Goal: Task Accomplishment & Management: Manage account settings

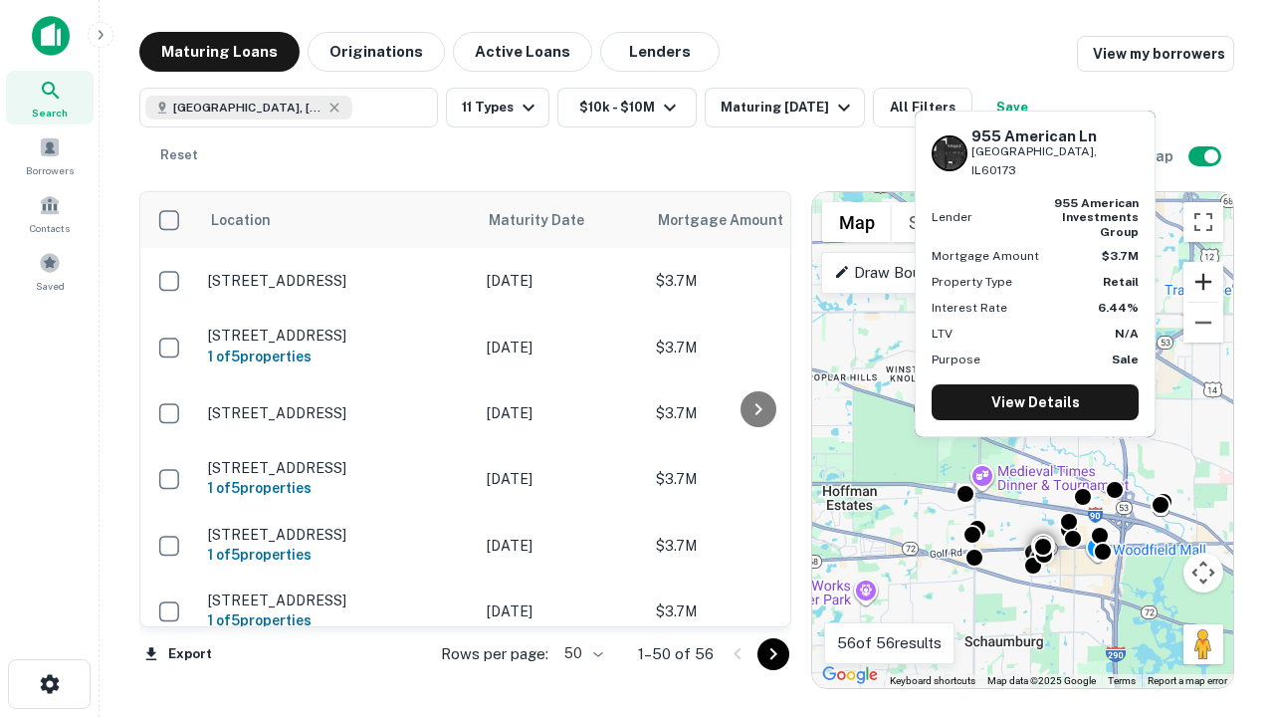
click at [1203, 282] on button "Zoom in" at bounding box center [1203, 282] width 40 height 40
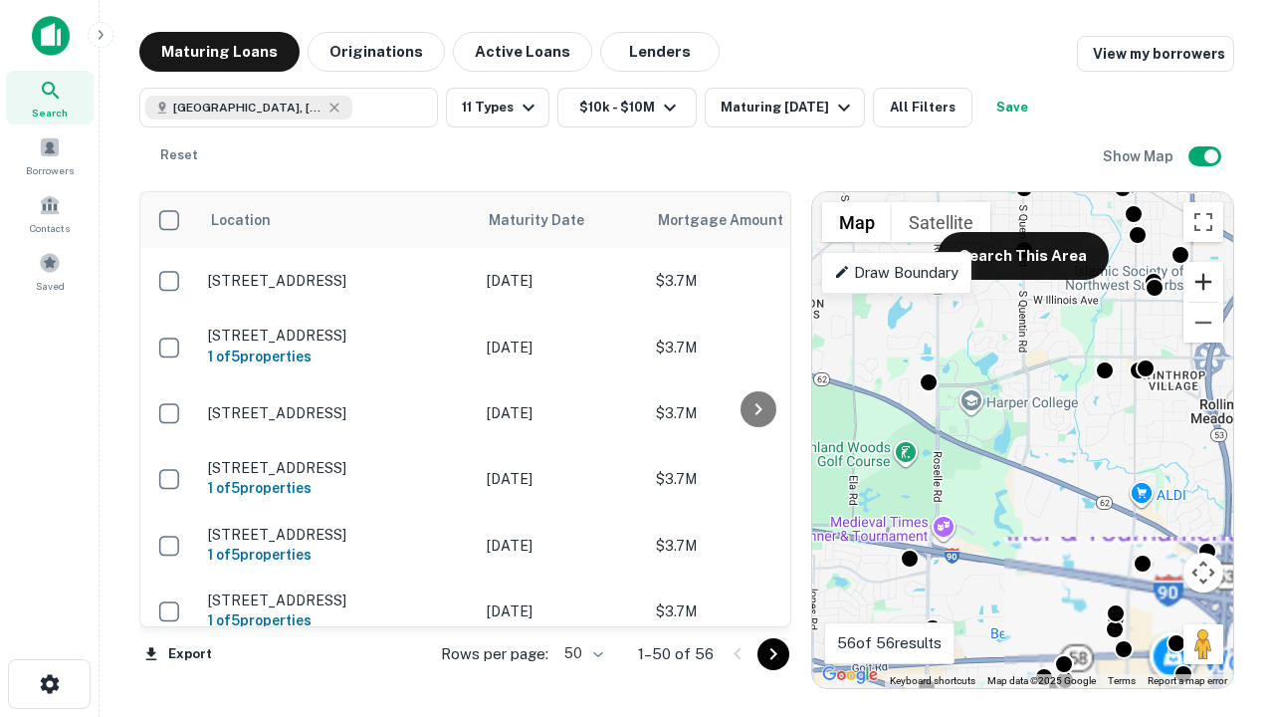
click at [1203, 282] on button "Zoom in" at bounding box center [1203, 282] width 40 height 40
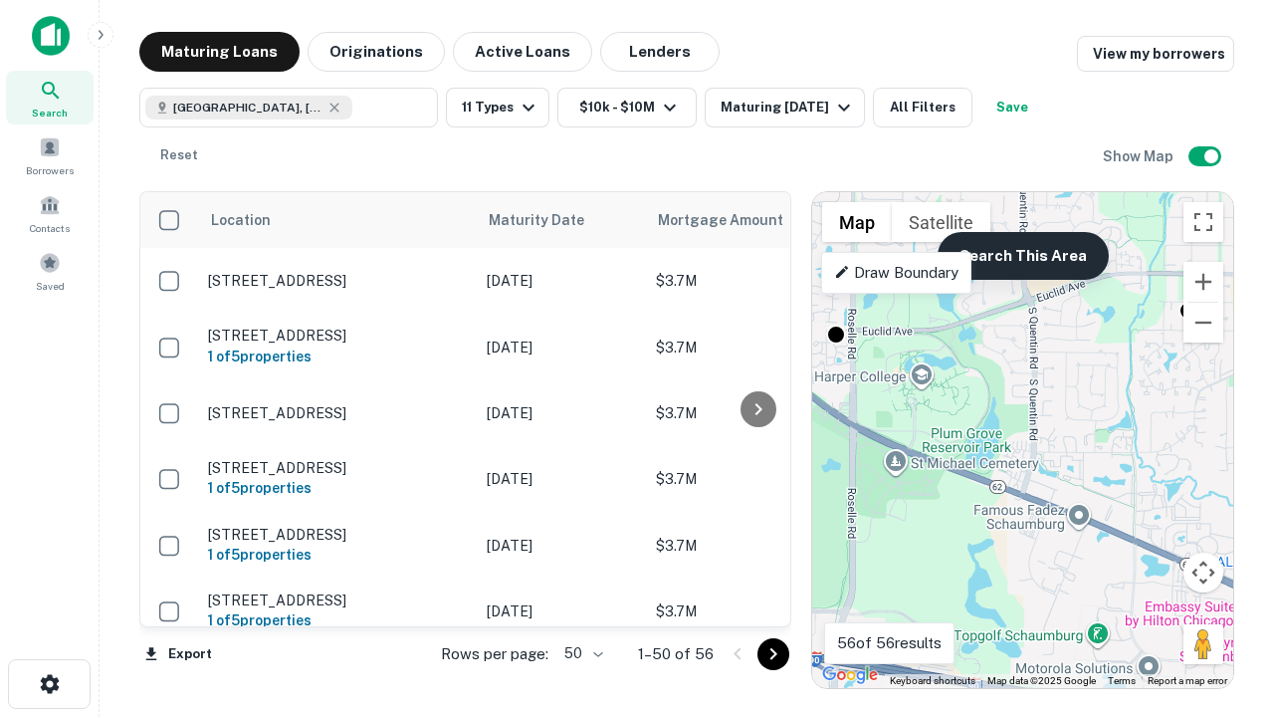
click at [1022, 256] on button "Search This Area" at bounding box center [1022, 256] width 171 height 48
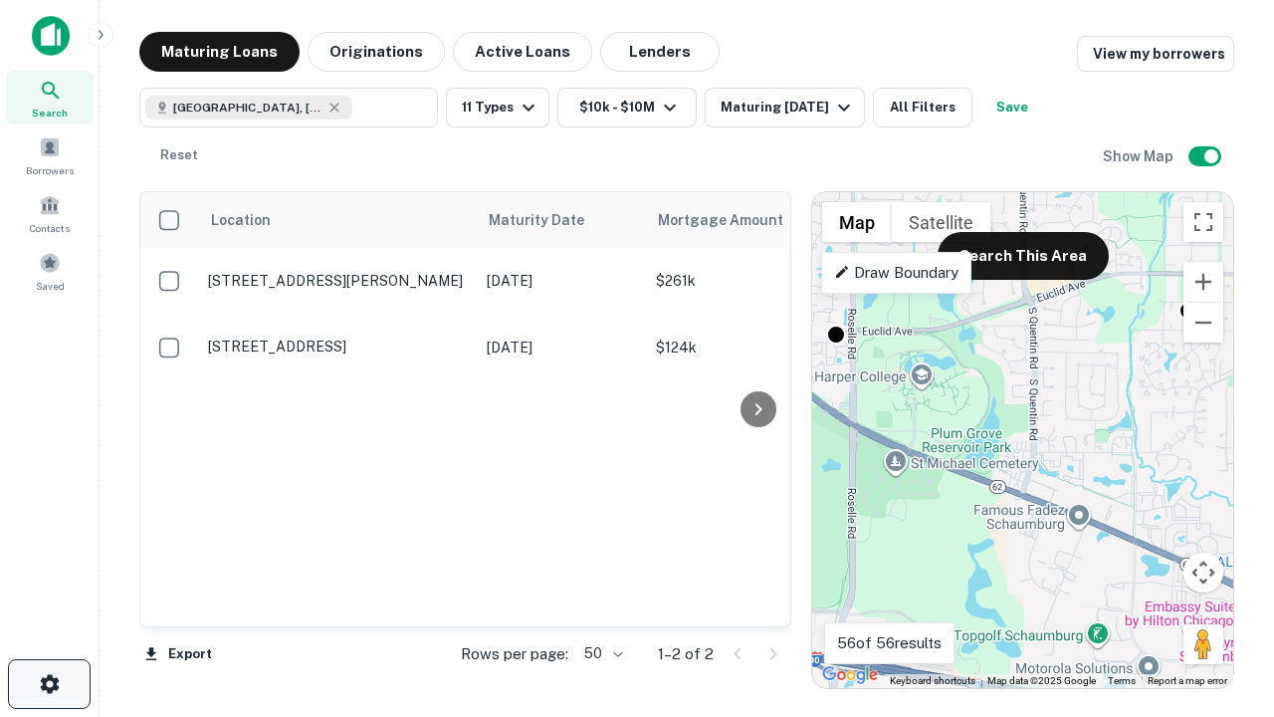
click at [49, 684] on icon "button" at bounding box center [50, 684] width 24 height 24
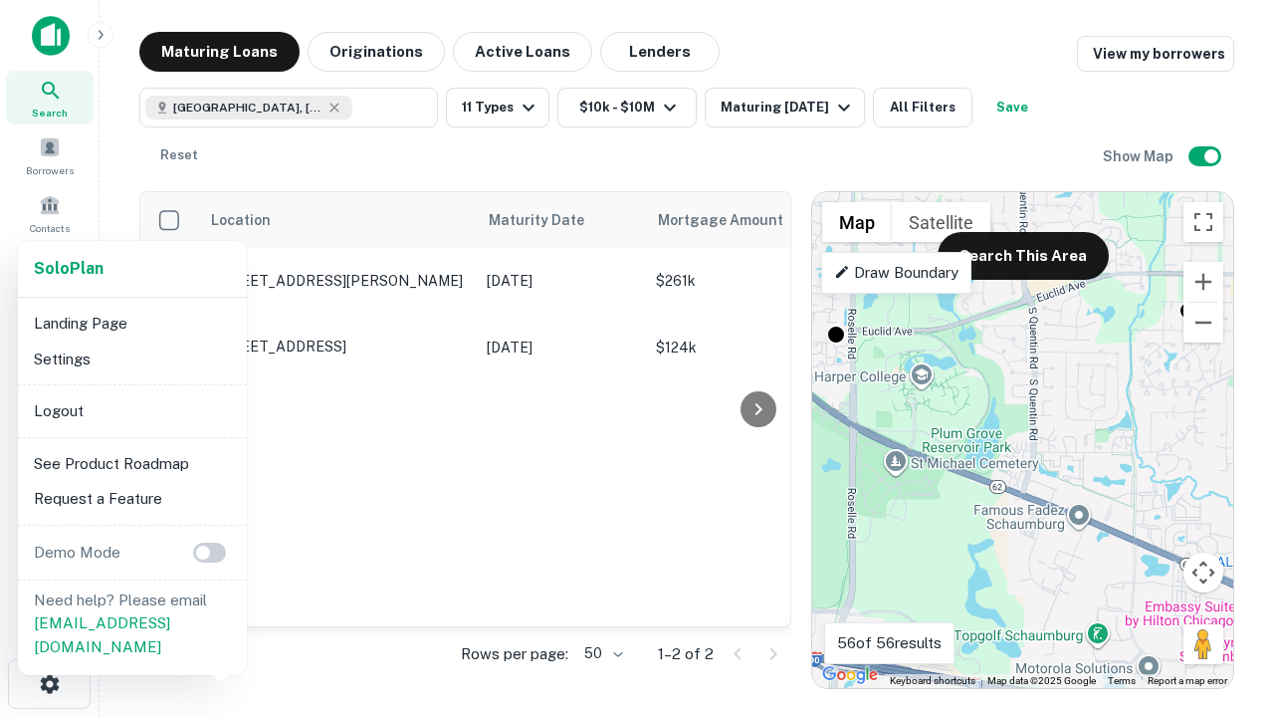
click at [131, 410] on li "Logout" at bounding box center [132, 411] width 213 height 36
